Goal: Transaction & Acquisition: Purchase product/service

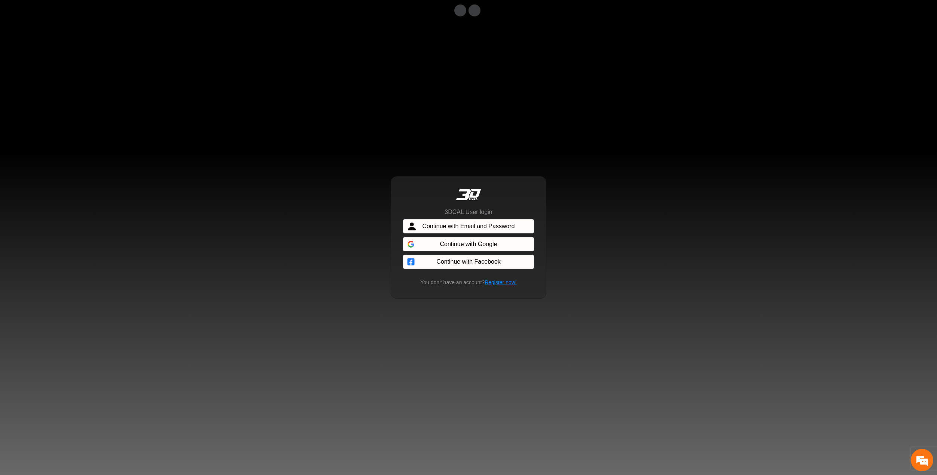
click at [449, 63] on div "3DCAL User login Continue with Email and Password Continue with Google Continue…" at bounding box center [468, 237] width 937 height 475
click at [471, 225] on span "Continue with Email and Password" at bounding box center [468, 226] width 92 height 9
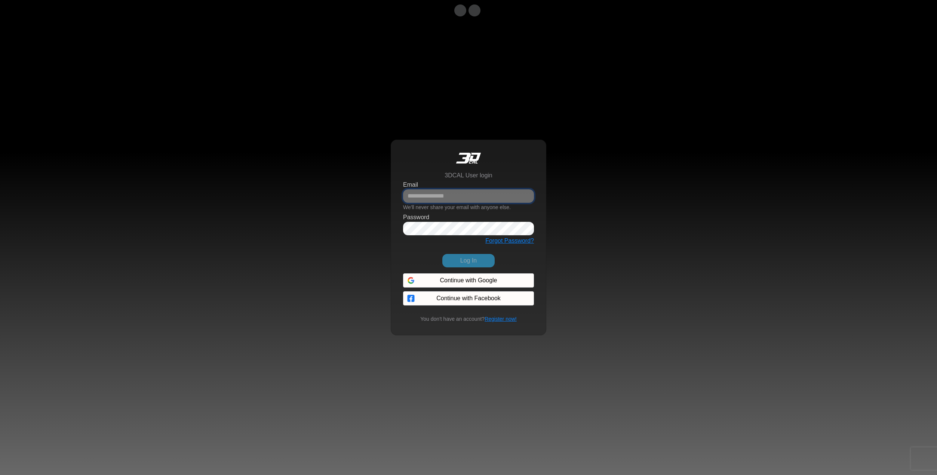
click at [456, 199] on input "Email" at bounding box center [468, 196] width 131 height 13
paste input "**********"
type input "**********"
click at [476, 261] on button "Log In" at bounding box center [468, 260] width 52 height 13
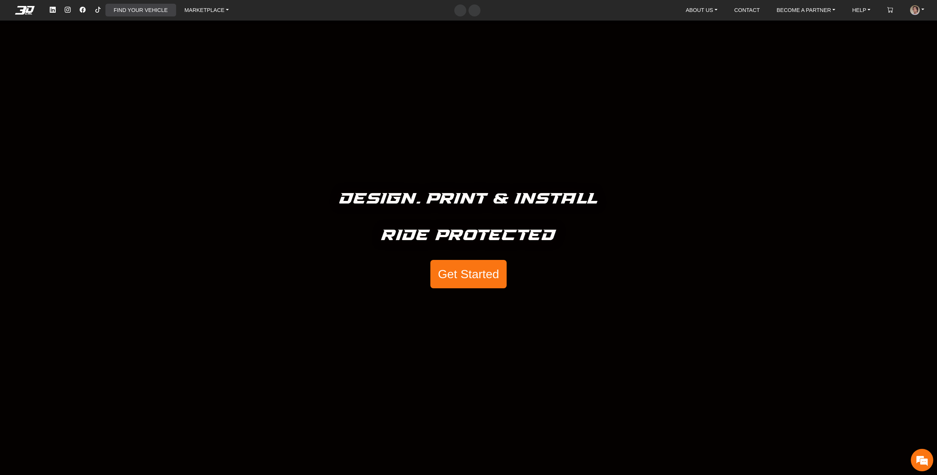
click at [128, 10] on link "FIND YOUR VEHICLE" at bounding box center [141, 10] width 60 height 13
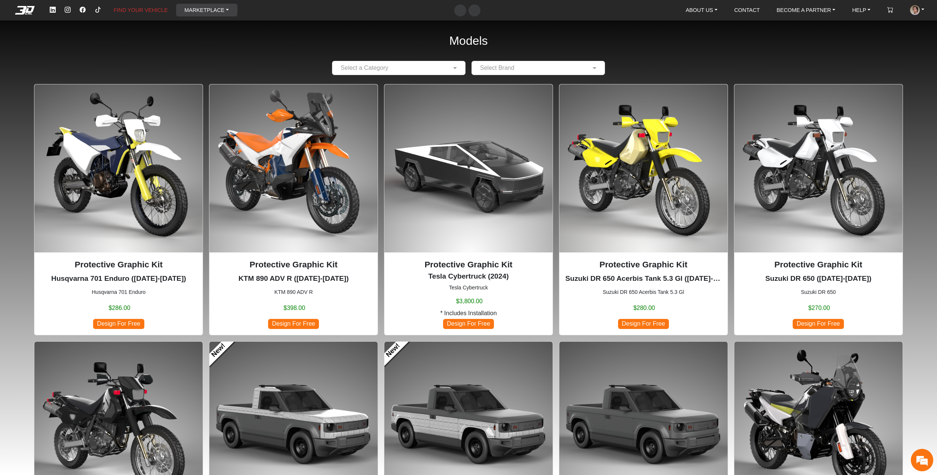
click at [201, 8] on link "MARKETPLACE" at bounding box center [206, 10] width 50 height 13
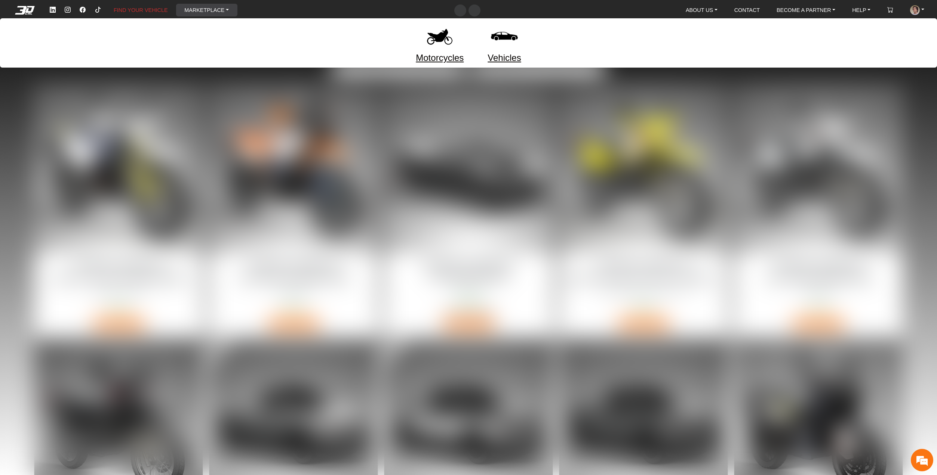
click at [201, 8] on link "MARKETPLACE" at bounding box center [206, 10] width 50 height 13
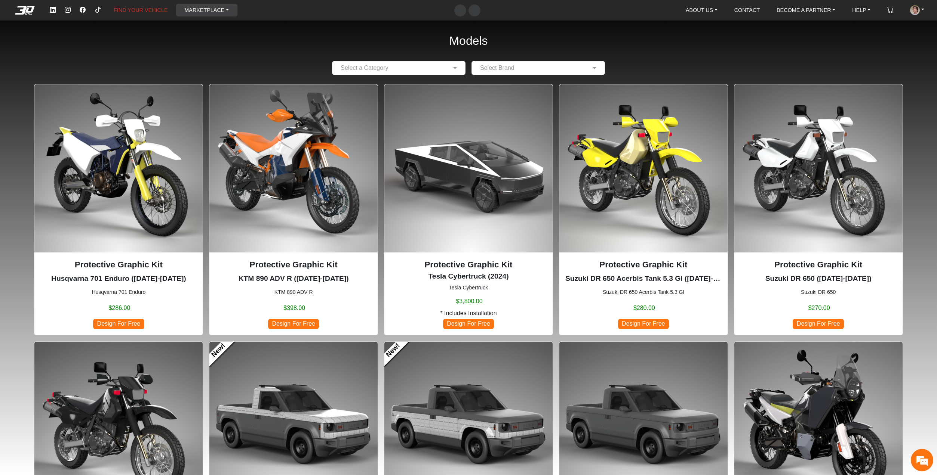
click at [201, 8] on link "MARKETPLACE" at bounding box center [206, 10] width 50 height 13
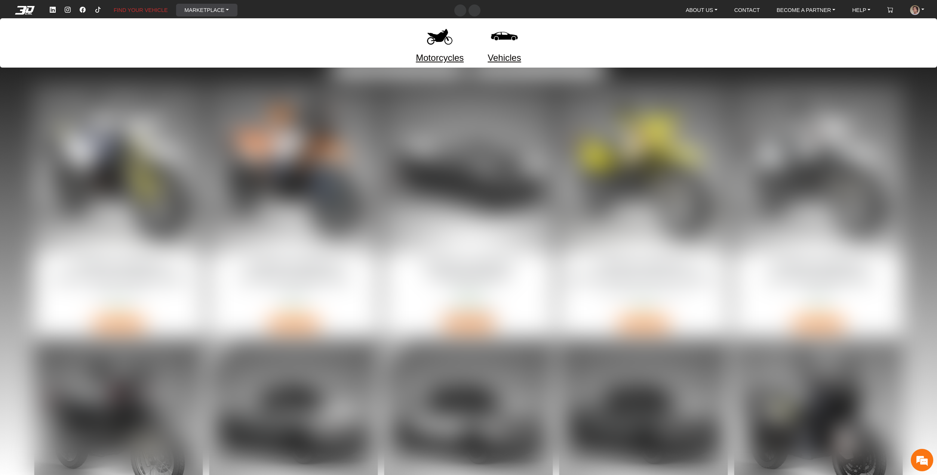
click at [424, 59] on link "Motorcycles" at bounding box center [440, 57] width 48 height 13
